Goal: Task Accomplishment & Management: Manage account settings

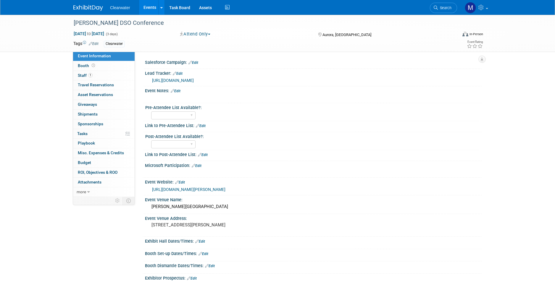
click at [196, 61] on link "Edit" at bounding box center [193, 63] width 10 height 4
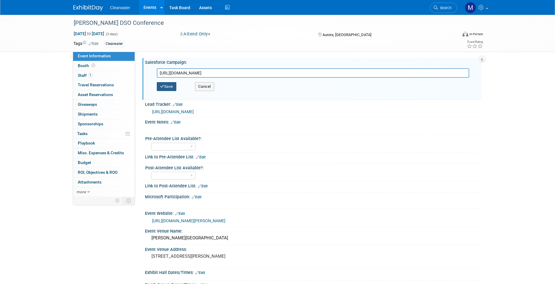
type input "[URL][DOMAIN_NAME]"
click at [166, 86] on button "Save" at bounding box center [167, 86] width 20 height 9
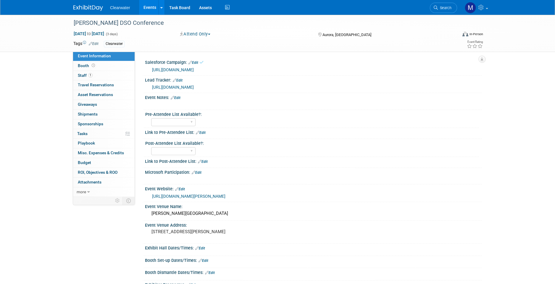
click at [98, 77] on link "1 Staff 1" at bounding box center [103, 75] width 61 height 9
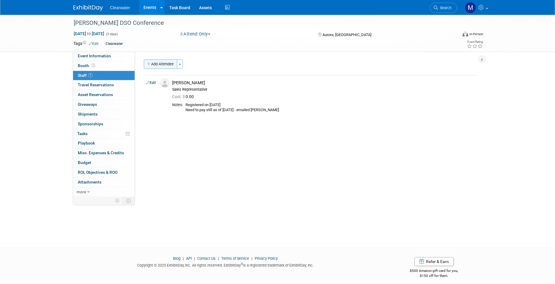
click at [166, 63] on button "Add Attendee" at bounding box center [160, 63] width 33 height 9
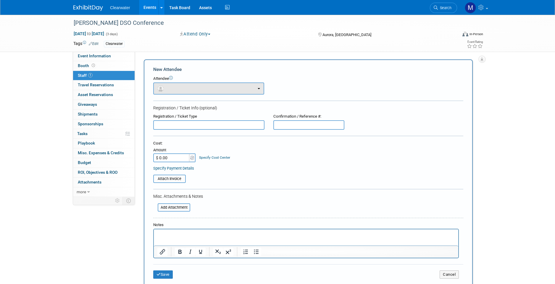
click at [201, 85] on button "button" at bounding box center [208, 88] width 111 height 12
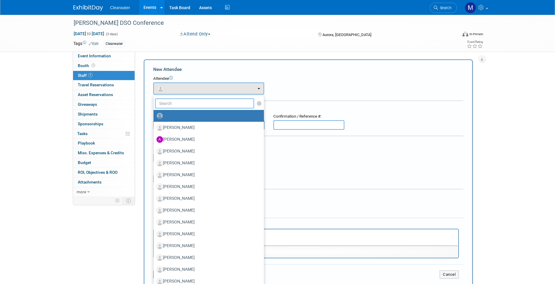
click at [176, 106] on input "text" at bounding box center [204, 103] width 99 height 10
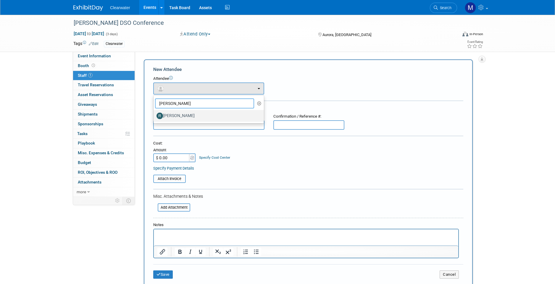
type input "[PERSON_NAME]"
click at [179, 115] on label "[PERSON_NAME]" at bounding box center [206, 115] width 101 height 9
click at [154, 115] on input "[PERSON_NAME]" at bounding box center [152, 115] width 4 height 4
select select "26b8d63b-7158-439d-9193-f405663ae391"
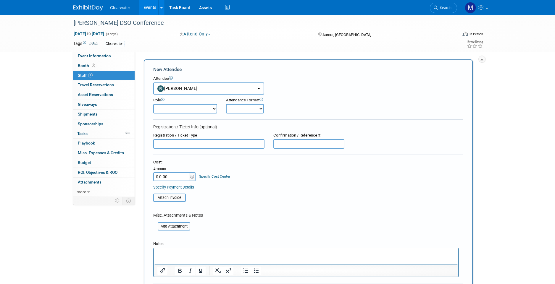
scroll to position [137, 0]
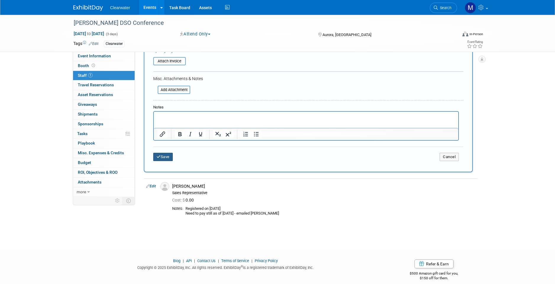
click at [166, 155] on button "Save" at bounding box center [163, 157] width 20 height 8
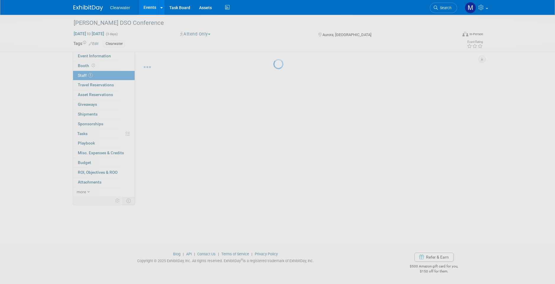
scroll to position [4, 0]
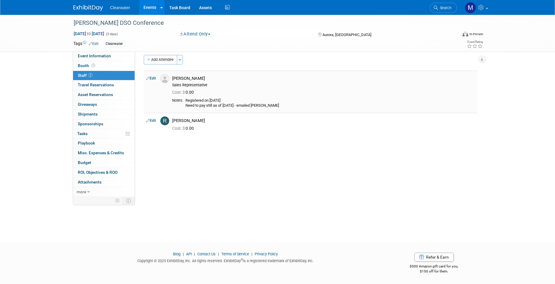
click at [155, 77] on link "Edit" at bounding box center [151, 78] width 10 height 4
select select "66b13a6e-247f-4e89-9b37-cef6f1423df3"
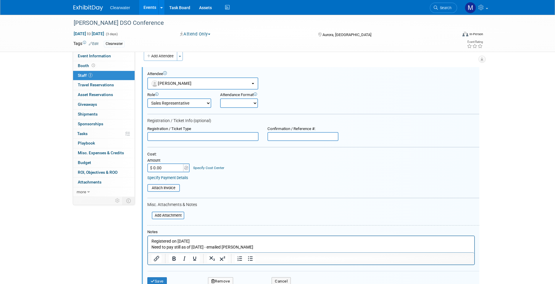
scroll to position [0, 0]
click at [167, 164] on input "$ 0.00" at bounding box center [165, 167] width 37 height 9
drag, startPoint x: 162, startPoint y: 162, endPoint x: 154, endPoint y: 163, distance: 8.0
click at [154, 163] on input "$ 0.00" at bounding box center [165, 167] width 37 height 9
type input "$ 1,849.00"
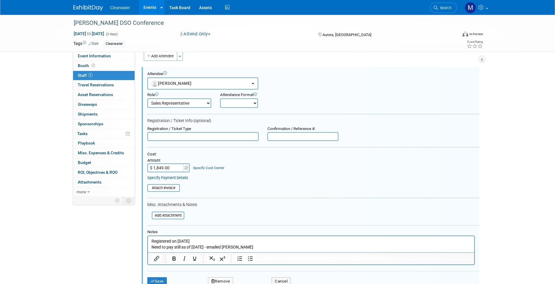
click at [259, 186] on table "Attach Invoice" at bounding box center [313, 188] width 332 height 8
drag, startPoint x: 252, startPoint y: 249, endPoint x: 289, endPoint y: 475, distance: 229.8
click at [148, 245] on html "Registered on [DATE] Need to pay still as of [DATE] - emailed [PERSON_NAME]" at bounding box center [311, 243] width 326 height 14
click at [158, 277] on button "Save" at bounding box center [157, 281] width 20 height 8
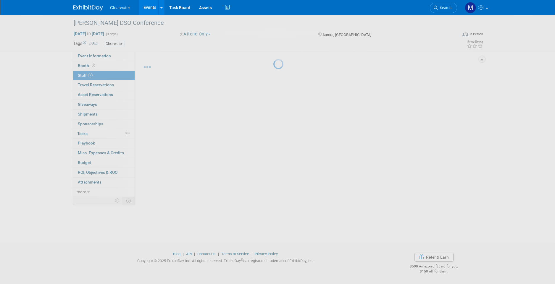
scroll to position [4, 0]
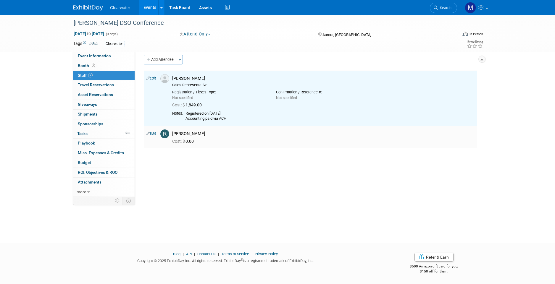
click at [150, 132] on link "Edit" at bounding box center [151, 134] width 10 height 4
select select "26b8d63b-7158-439d-9193-f405663ae391"
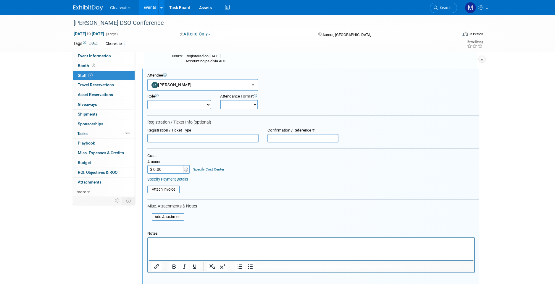
scroll to position [0, 0]
click at [165, 165] on input "$ 0.00" at bounding box center [165, 169] width 37 height 9
click at [162, 166] on input "$ 0.00" at bounding box center [165, 169] width 37 height 9
type input "$ 1,849.00"
click at [247, 186] on table "Attach Invoice" at bounding box center [313, 190] width 332 height 8
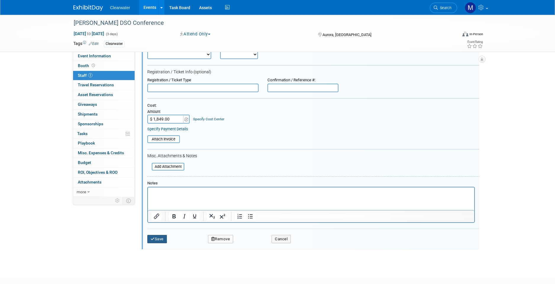
click at [164, 235] on button "Save" at bounding box center [157, 239] width 20 height 8
